Goal: Information Seeking & Learning: Compare options

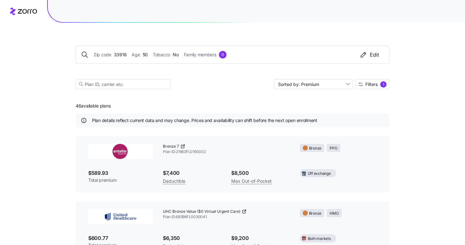
click at [365, 55] on icon "button" at bounding box center [364, 55] width 8 height 8
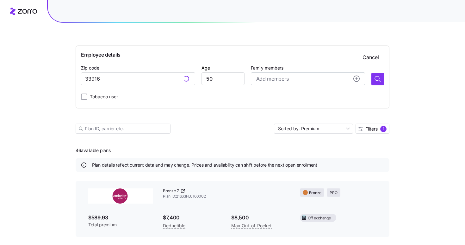
type input "33916, [GEOGRAPHIC_DATA], [GEOGRAPHIC_DATA]"
drag, startPoint x: 213, startPoint y: 78, endPoint x: 236, endPoint y: 97, distance: 30.0
click at [212, 78] on input "50" at bounding box center [223, 78] width 43 height 13
type input "5"
type input "40"
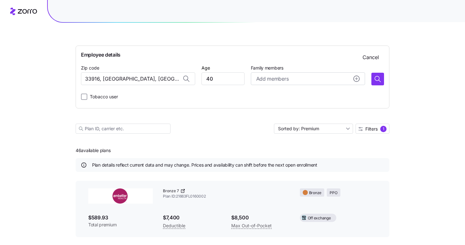
click at [378, 80] on icon "button" at bounding box center [378, 79] width 8 height 8
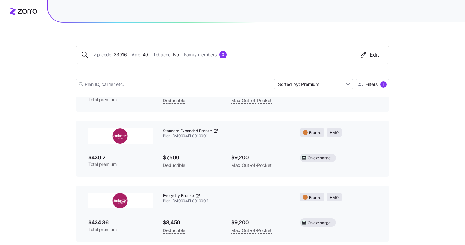
scroll to position [175, 0]
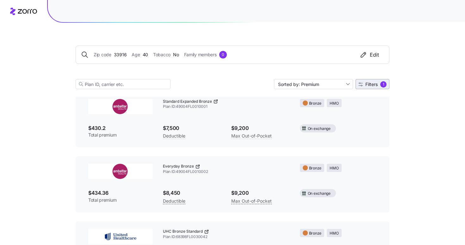
click at [374, 83] on span "Filters" at bounding box center [372, 84] width 12 height 4
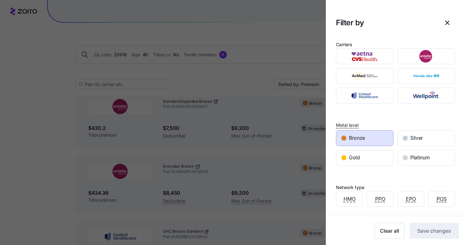
click at [376, 143] on div "Bronze" at bounding box center [364, 138] width 57 height 15
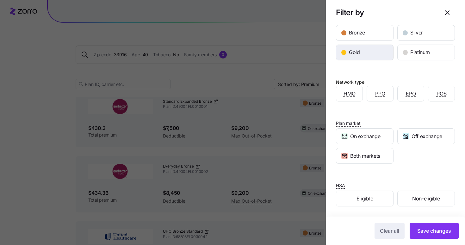
scroll to position [0, 0]
